Goal: Task Accomplishment & Management: Manage account settings

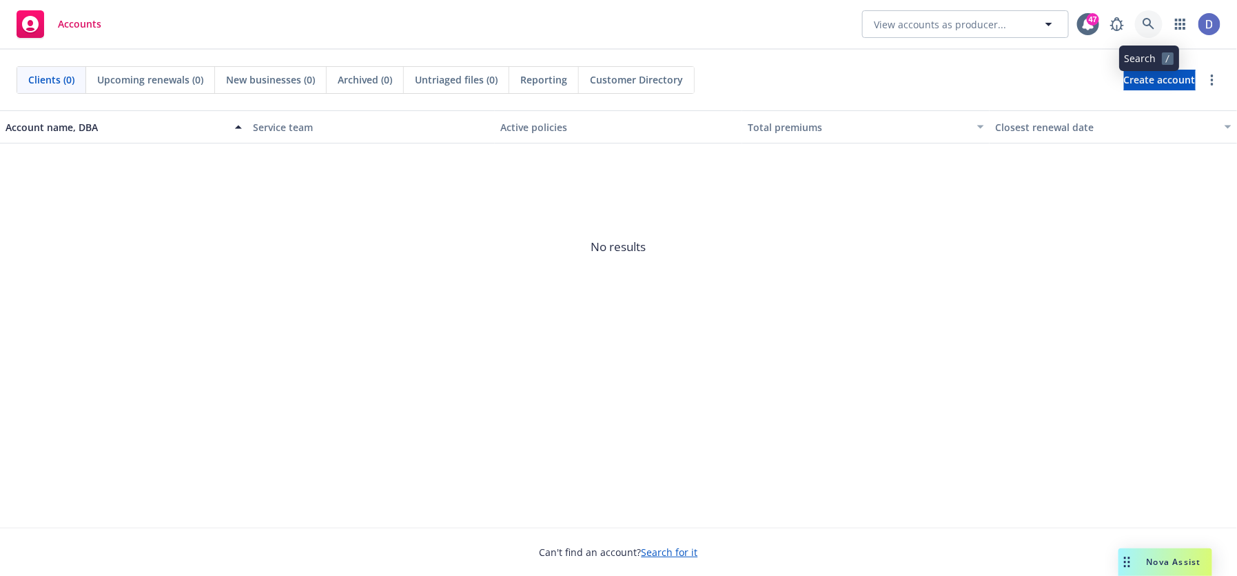
click at [1157, 26] on link at bounding box center [1149, 24] width 28 height 28
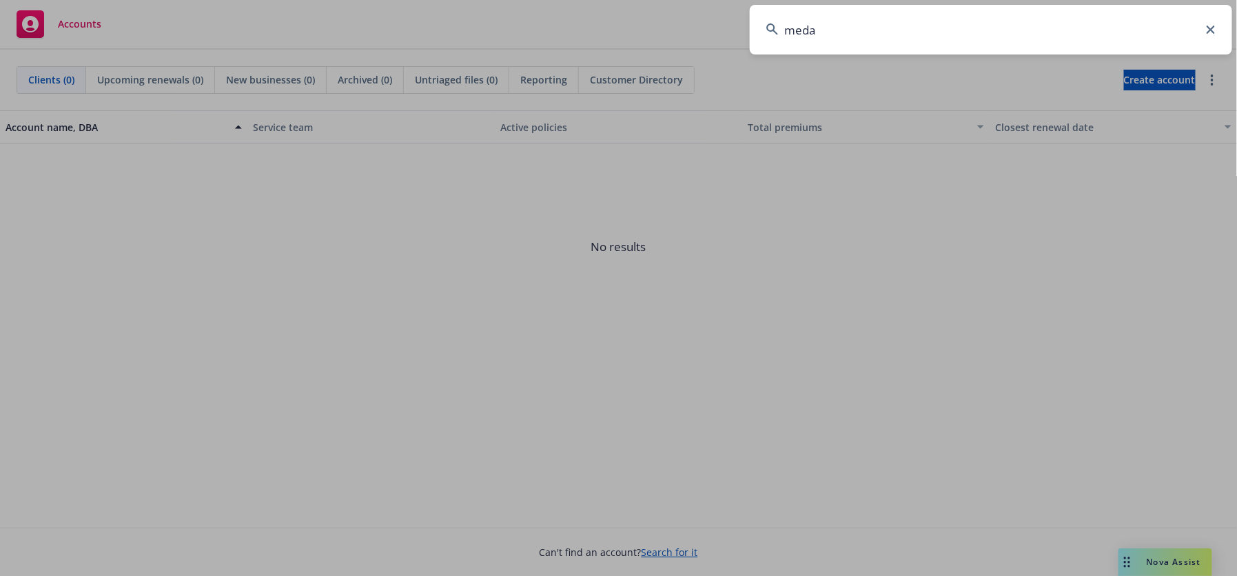
type input "medab"
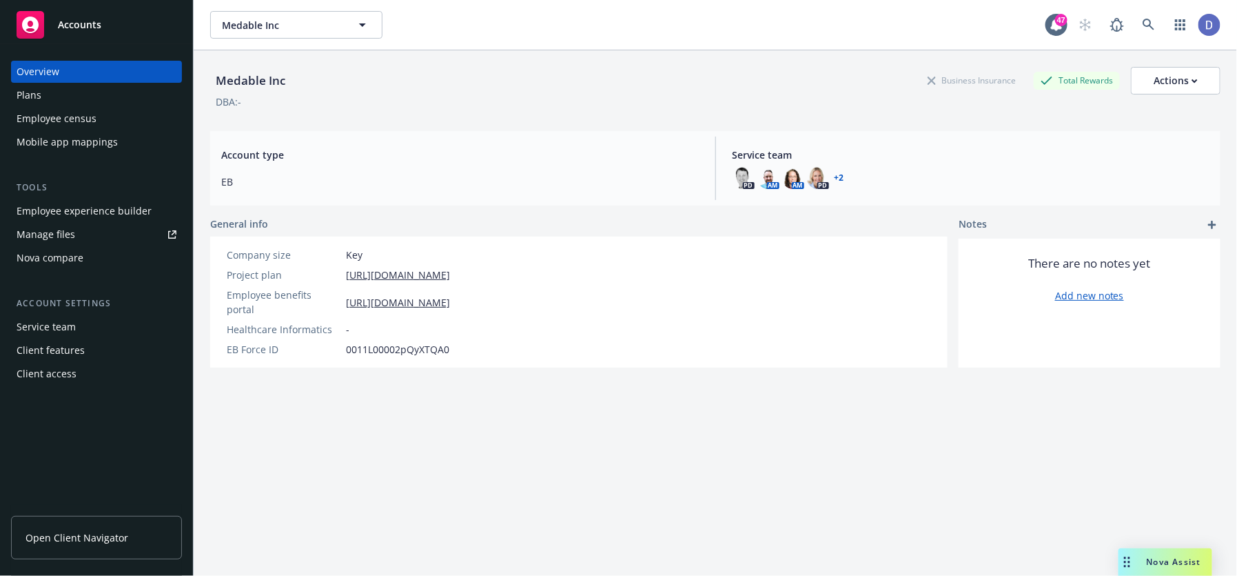
click at [113, 114] on div "Employee census" at bounding box center [97, 119] width 160 height 22
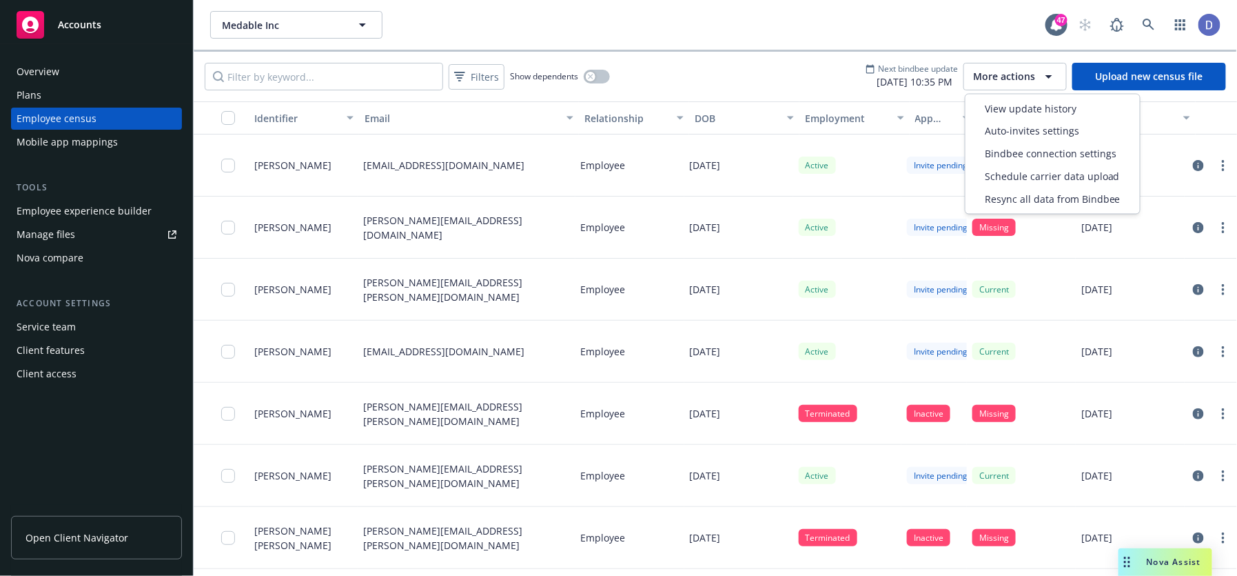
click at [1001, 77] on span "More actions" at bounding box center [1004, 77] width 62 height 14
click at [1023, 124] on span "Auto-invites settings" at bounding box center [1032, 131] width 94 height 14
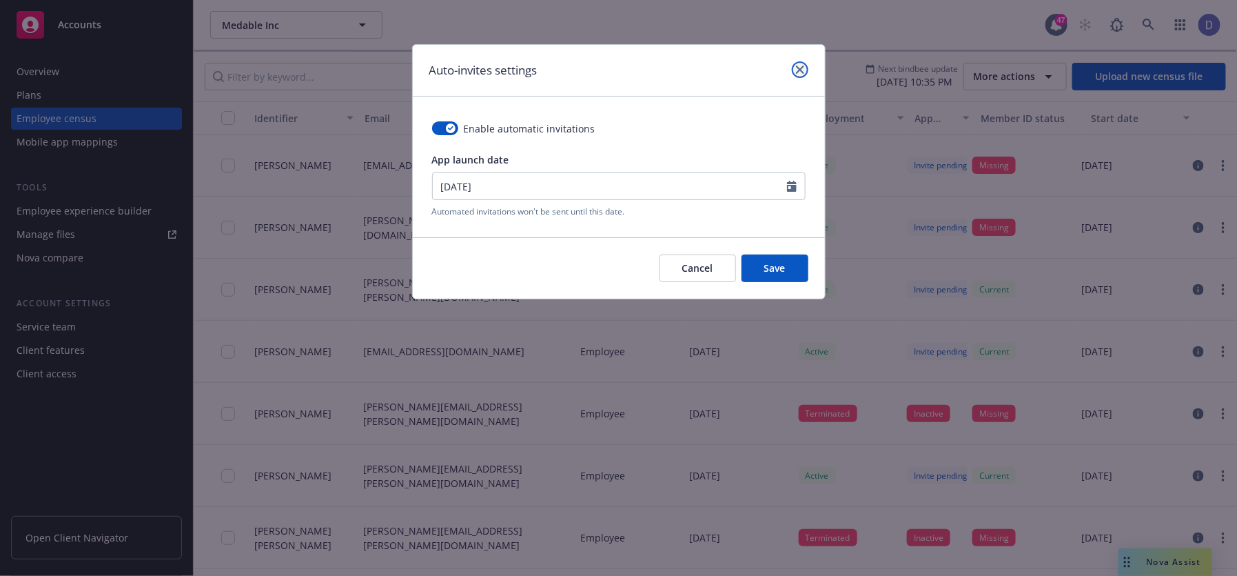
click at [802, 62] on link "close" at bounding box center [800, 69] width 17 height 17
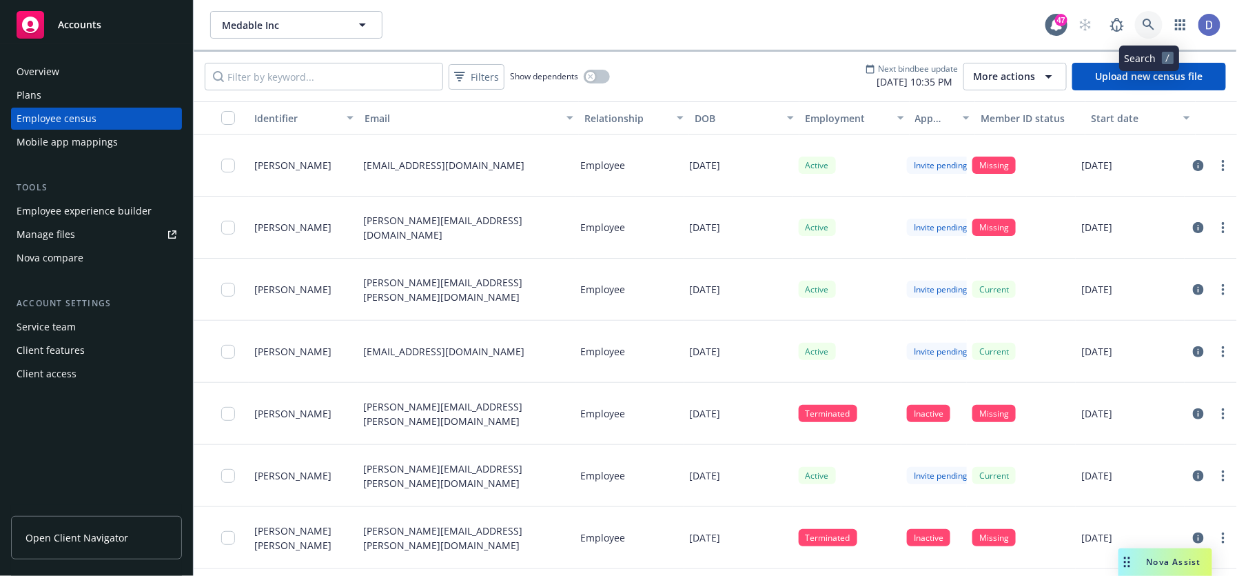
click at [1157, 20] on link at bounding box center [1149, 25] width 28 height 28
